Goal: Find specific page/section: Find specific page/section

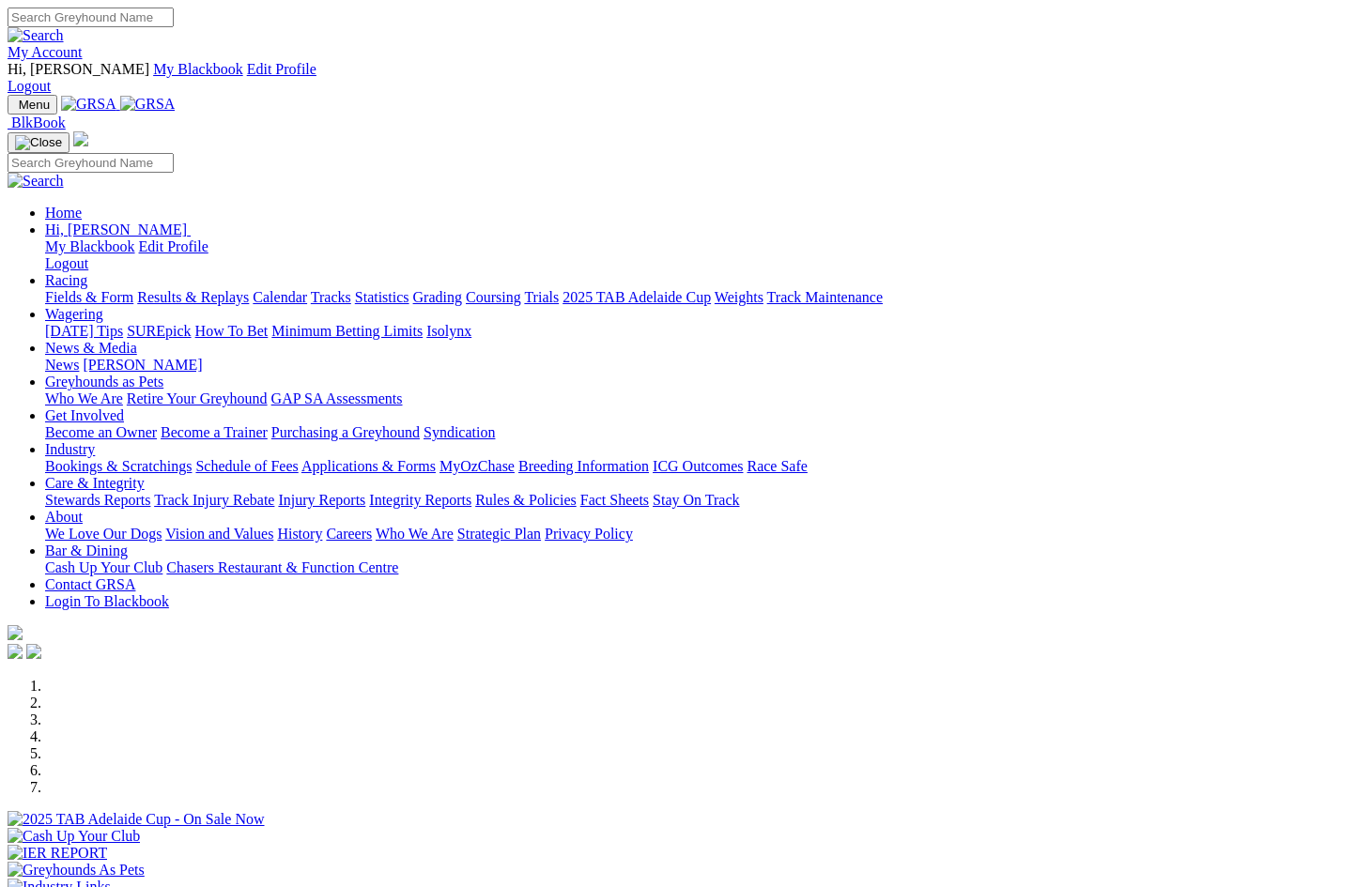
scroll to position [462, 0]
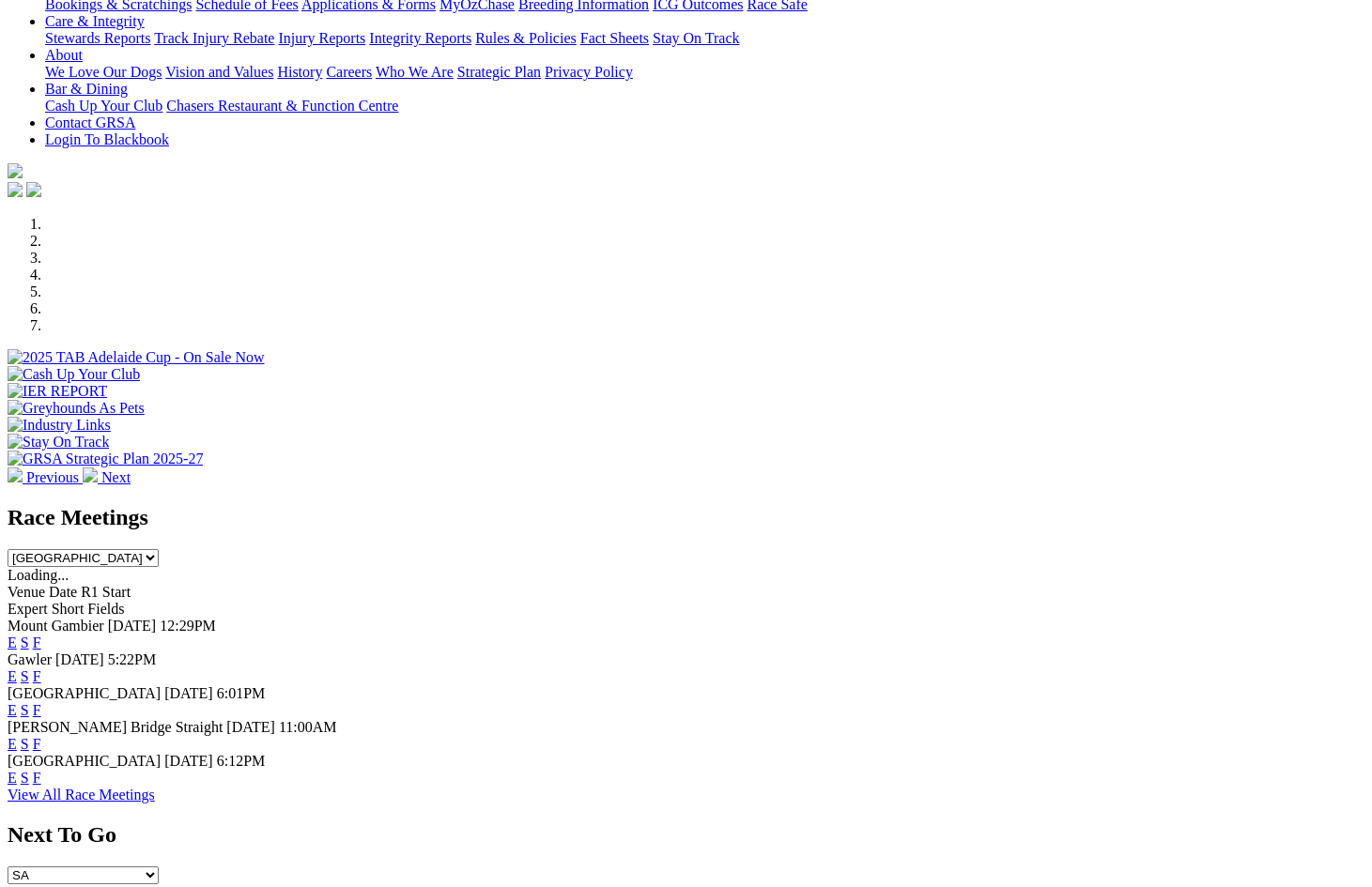
click at [42, 737] on link "F" at bounding box center [37, 744] width 9 height 16
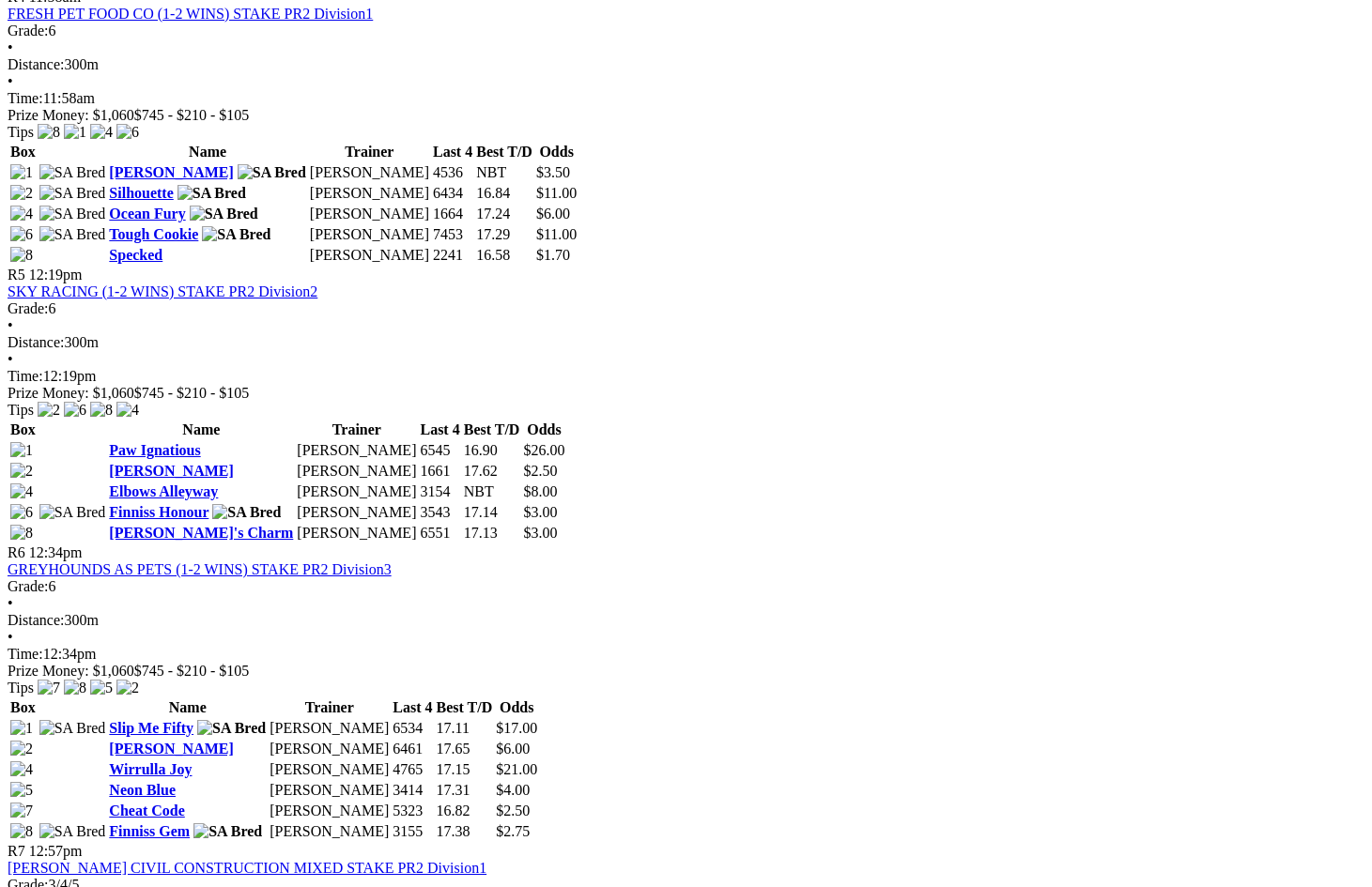
scroll to position [2038, 0]
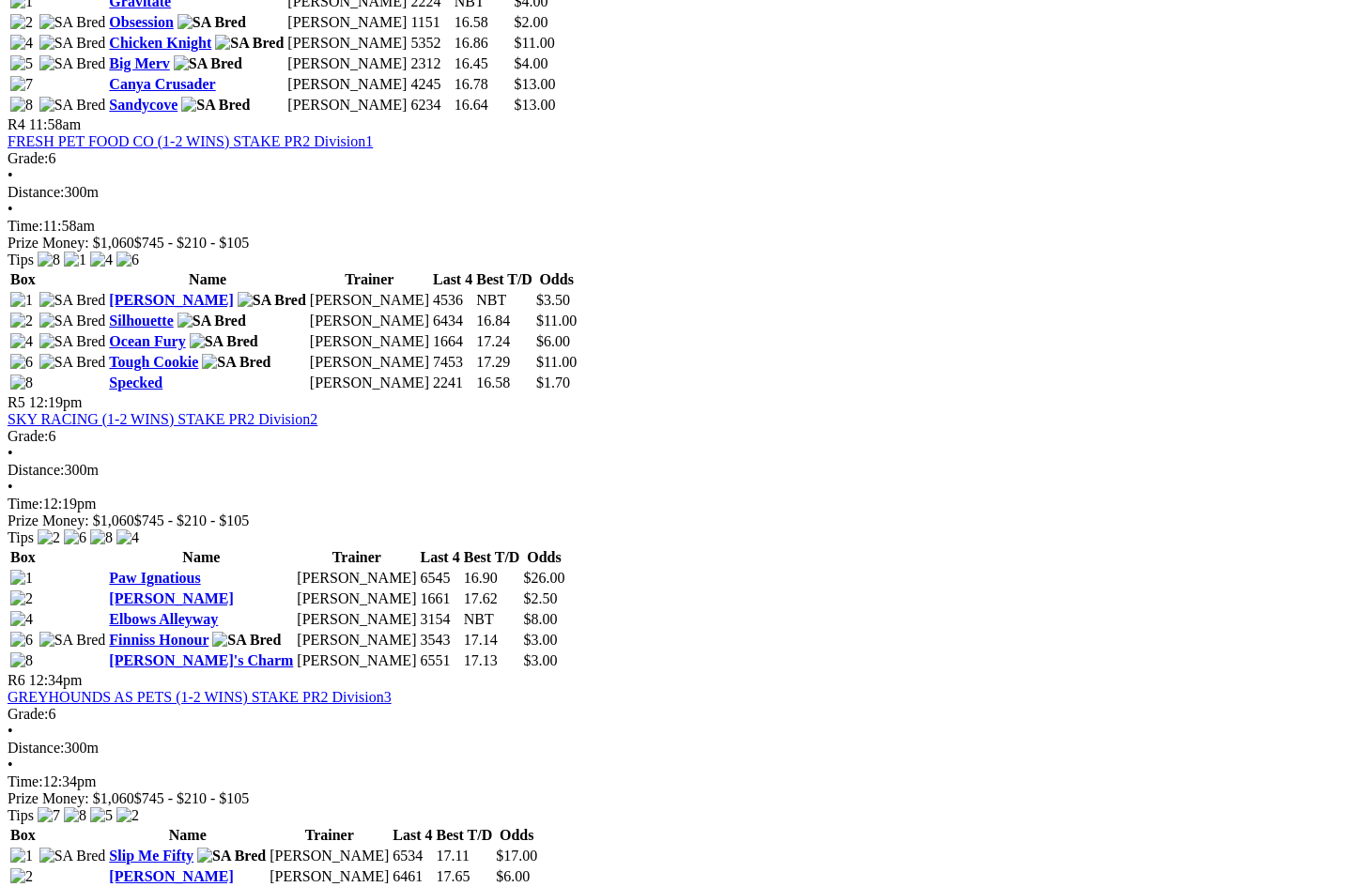
scroll to position [1890, 0]
